Goal: Information Seeking & Learning: Learn about a topic

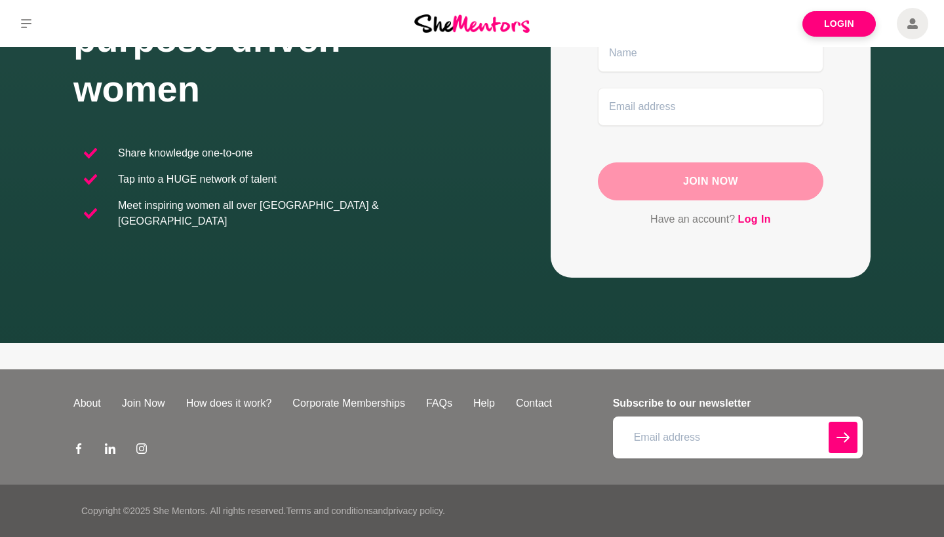
scroll to position [183, 0]
click at [235, 408] on link "How does it work?" at bounding box center [229, 404] width 107 height 16
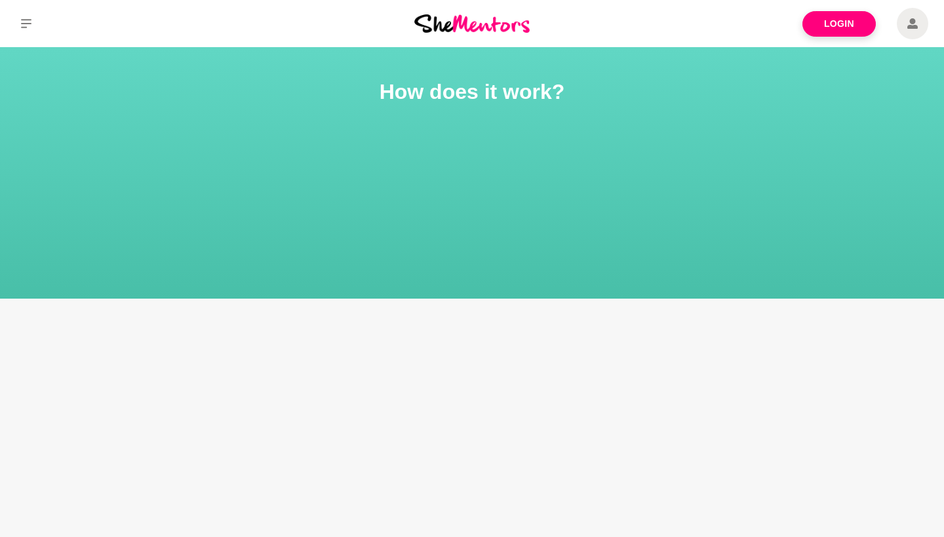
click at [501, 26] on img at bounding box center [471, 23] width 115 height 18
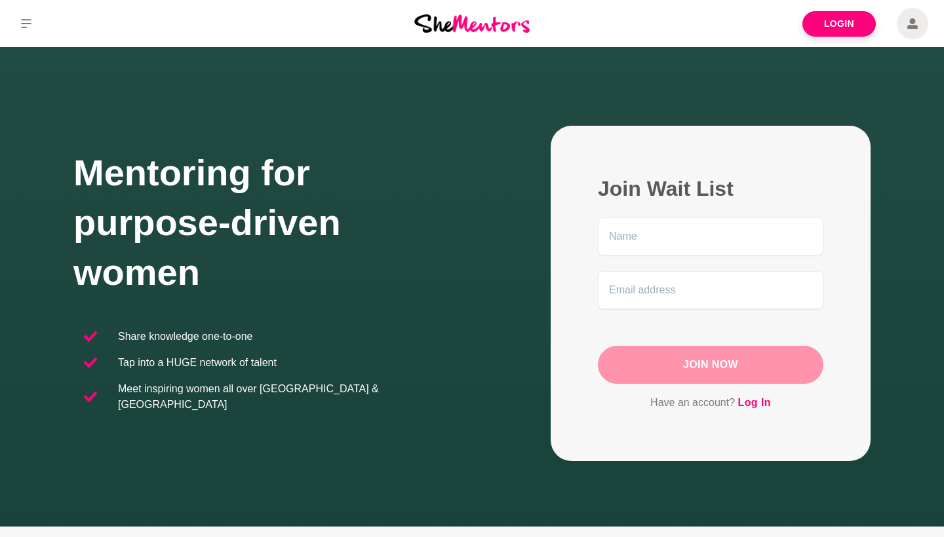
click at [21, 30] on button at bounding box center [26, 23] width 52 height 47
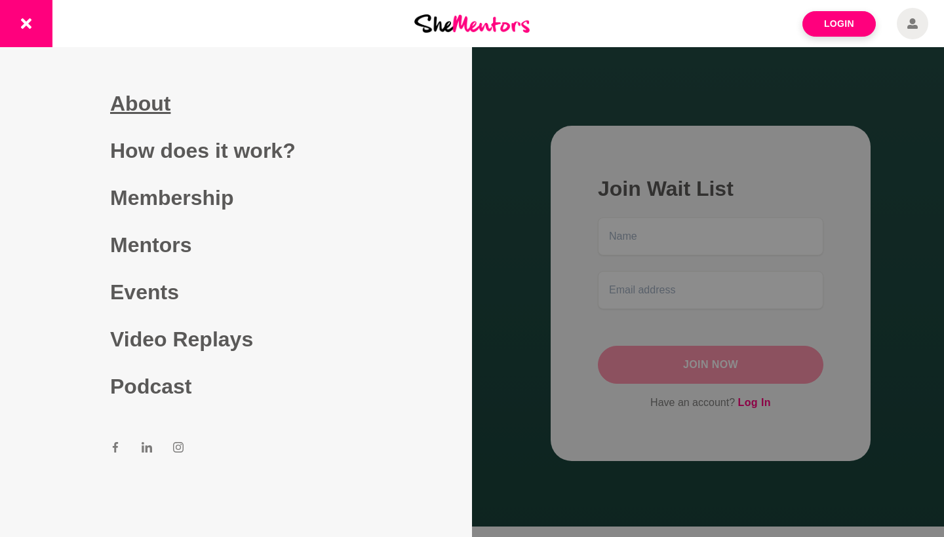
click at [136, 119] on link "About" at bounding box center [236, 103] width 252 height 47
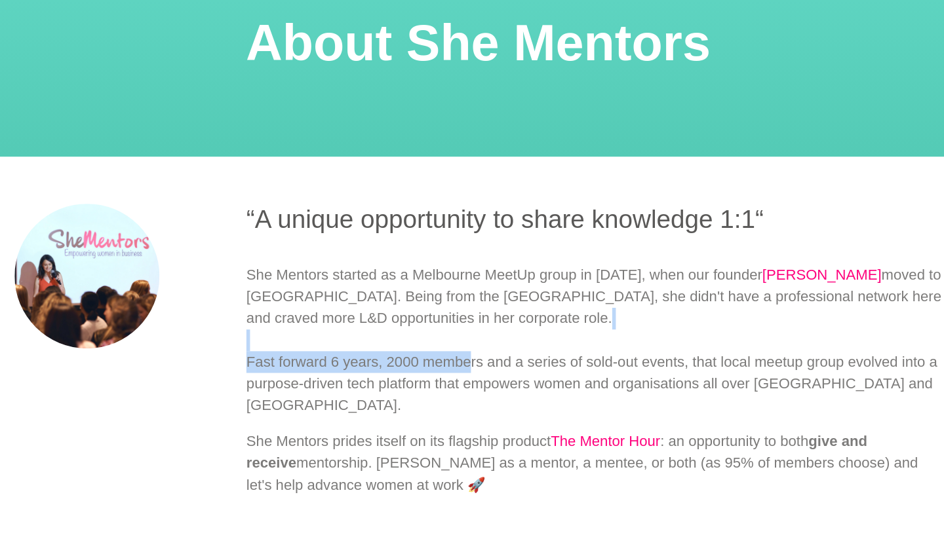
drag, startPoint x: 339, startPoint y: 252, endPoint x: 337, endPoint y: 271, distance: 19.0
click at [337, 275] on p "She Mentors started as a Melbourne MeetUp group in [DATE], when our founder [PE…" at bounding box center [555, 330] width 503 height 110
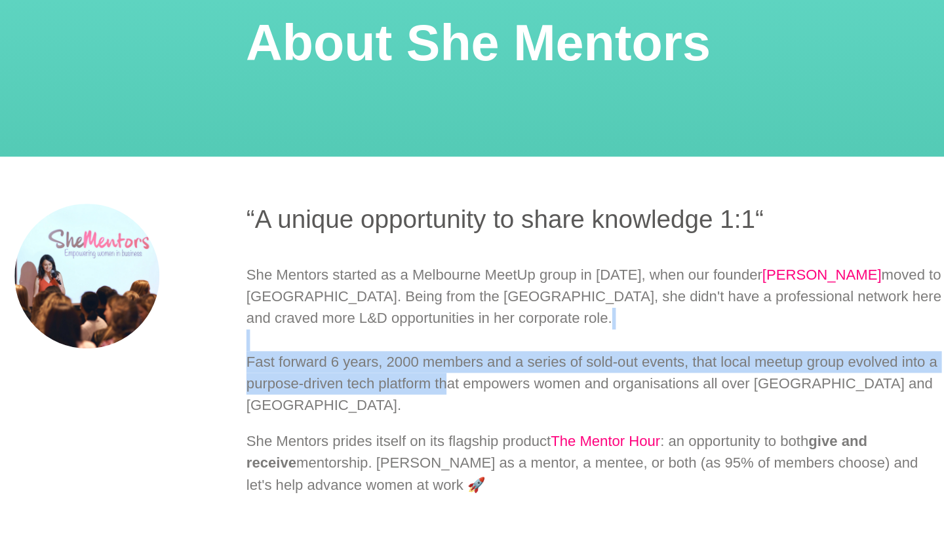
click at [337, 275] on p "She Mentors started as a Melbourne MeetUp group in [DATE], when our founder [PE…" at bounding box center [555, 330] width 503 height 110
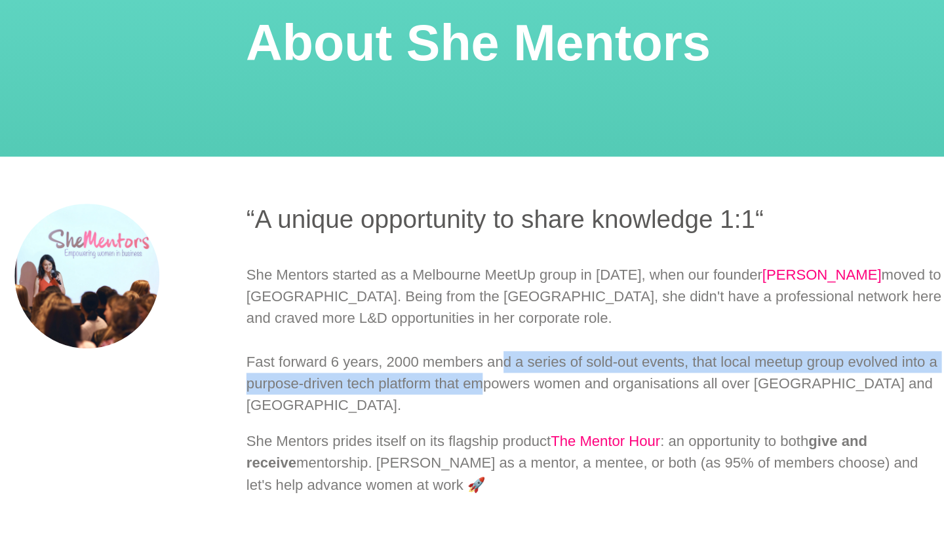
drag, startPoint x: 364, startPoint y: 265, endPoint x: 357, endPoint y: 287, distance: 22.6
click at [357, 287] on p "She Mentors started as a Melbourne MeetUp group in [DATE], when our founder [PE…" at bounding box center [555, 330] width 503 height 110
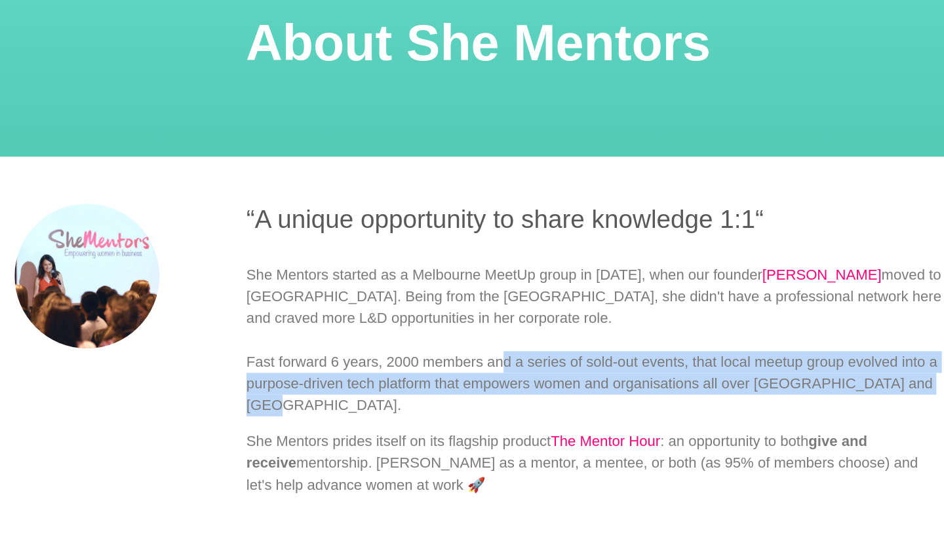
click at [356, 287] on p "She Mentors started as a Melbourne MeetUp group in [DATE], when our founder [PE…" at bounding box center [555, 330] width 503 height 110
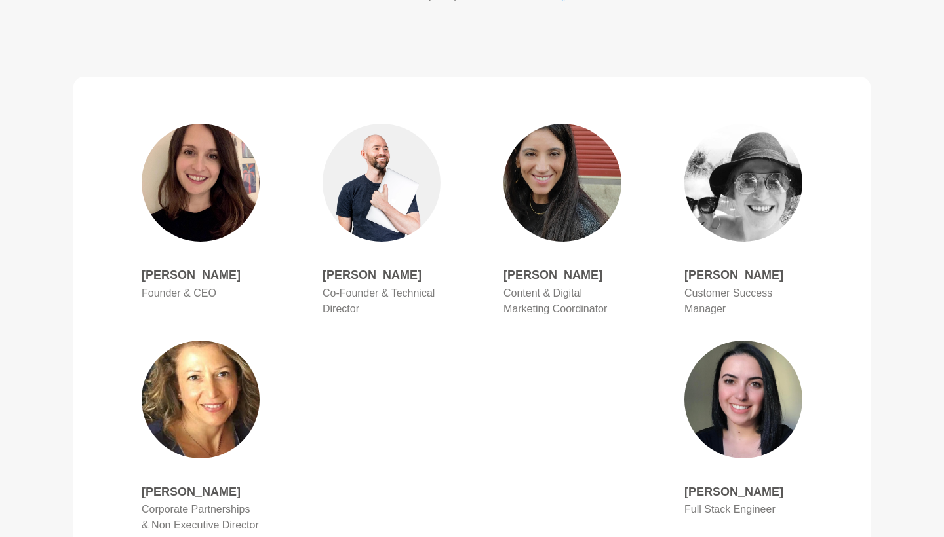
scroll to position [628, 0]
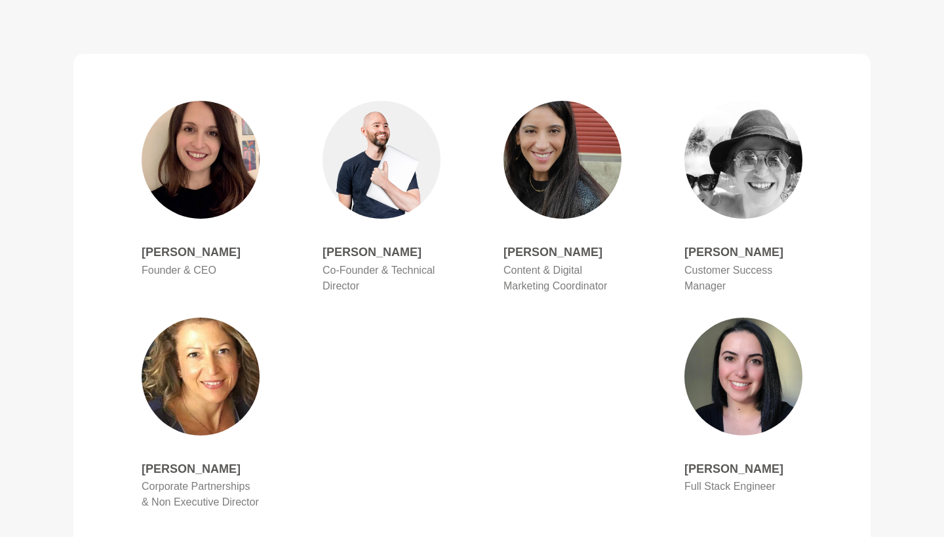
click at [185, 181] on img at bounding box center [201, 160] width 118 height 118
click at [161, 248] on h4 "[PERSON_NAME]" at bounding box center [201, 252] width 118 height 15
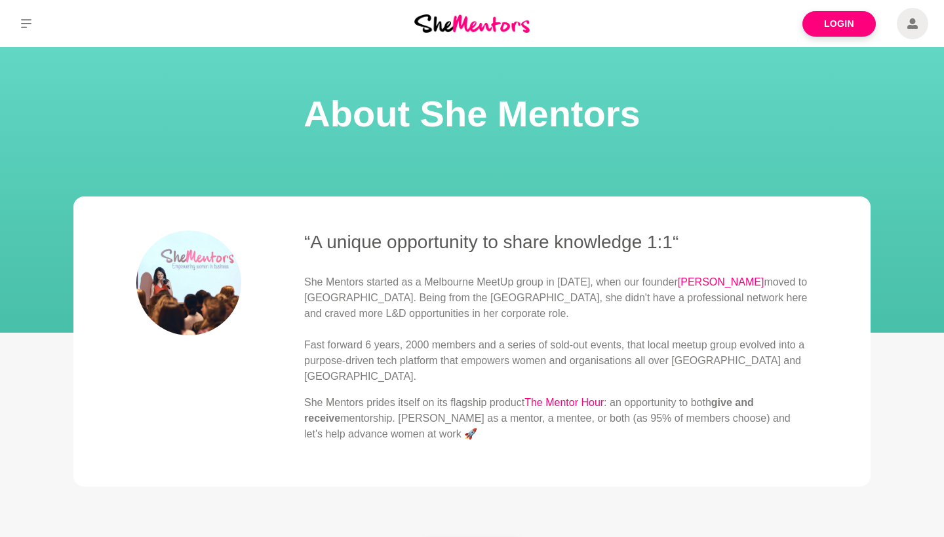
scroll to position [0, 0]
